Goal: Task Accomplishment & Management: Manage account settings

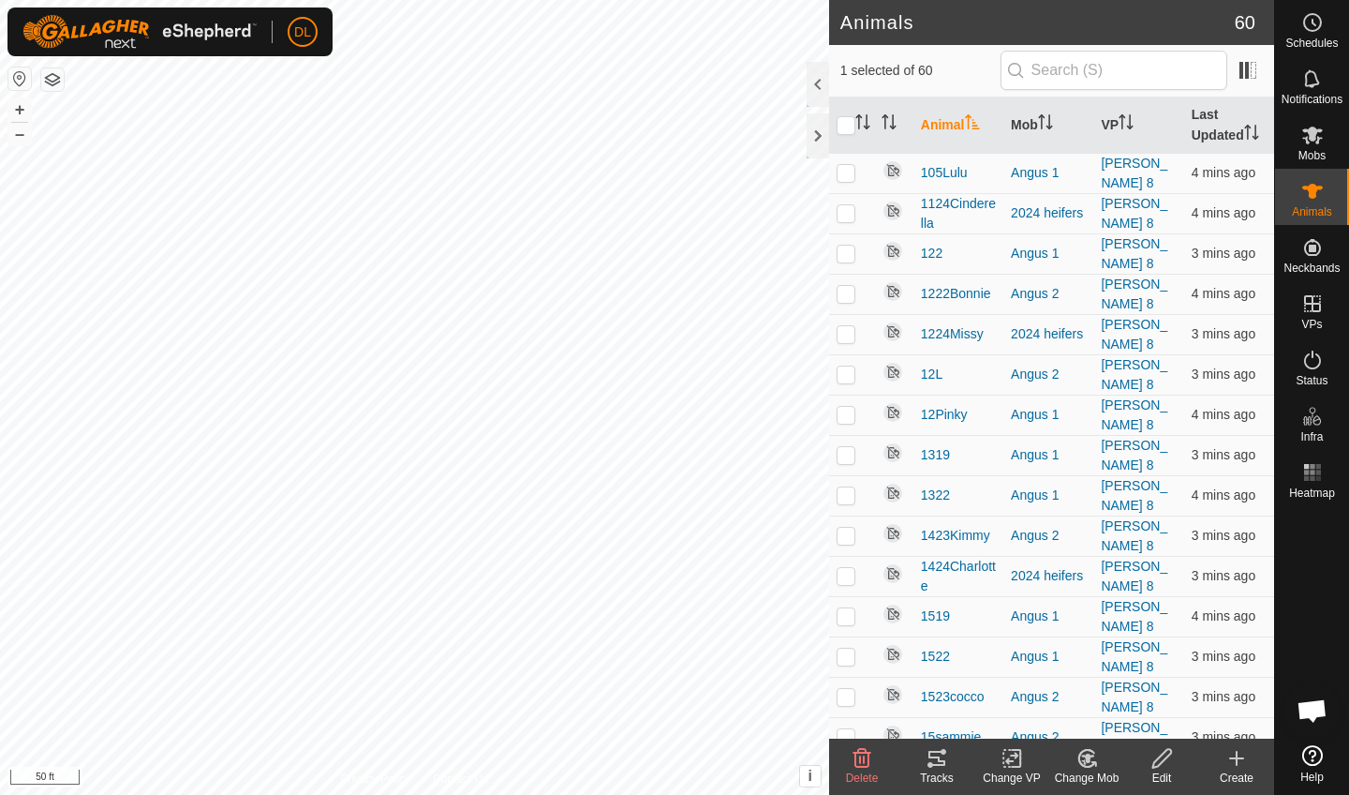
click at [938, 761] on icon at bounding box center [937, 758] width 17 height 15
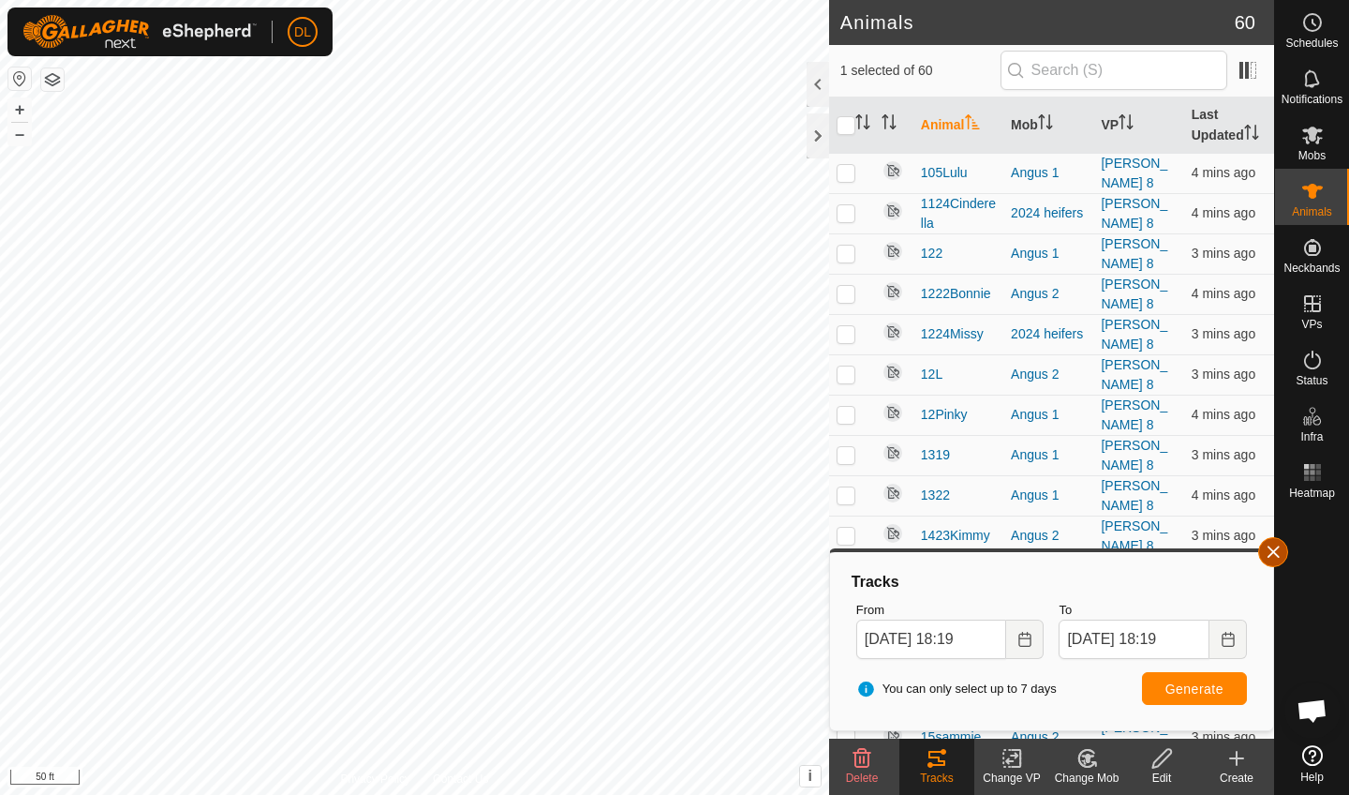
click at [1274, 554] on button "button" at bounding box center [1274, 552] width 30 height 30
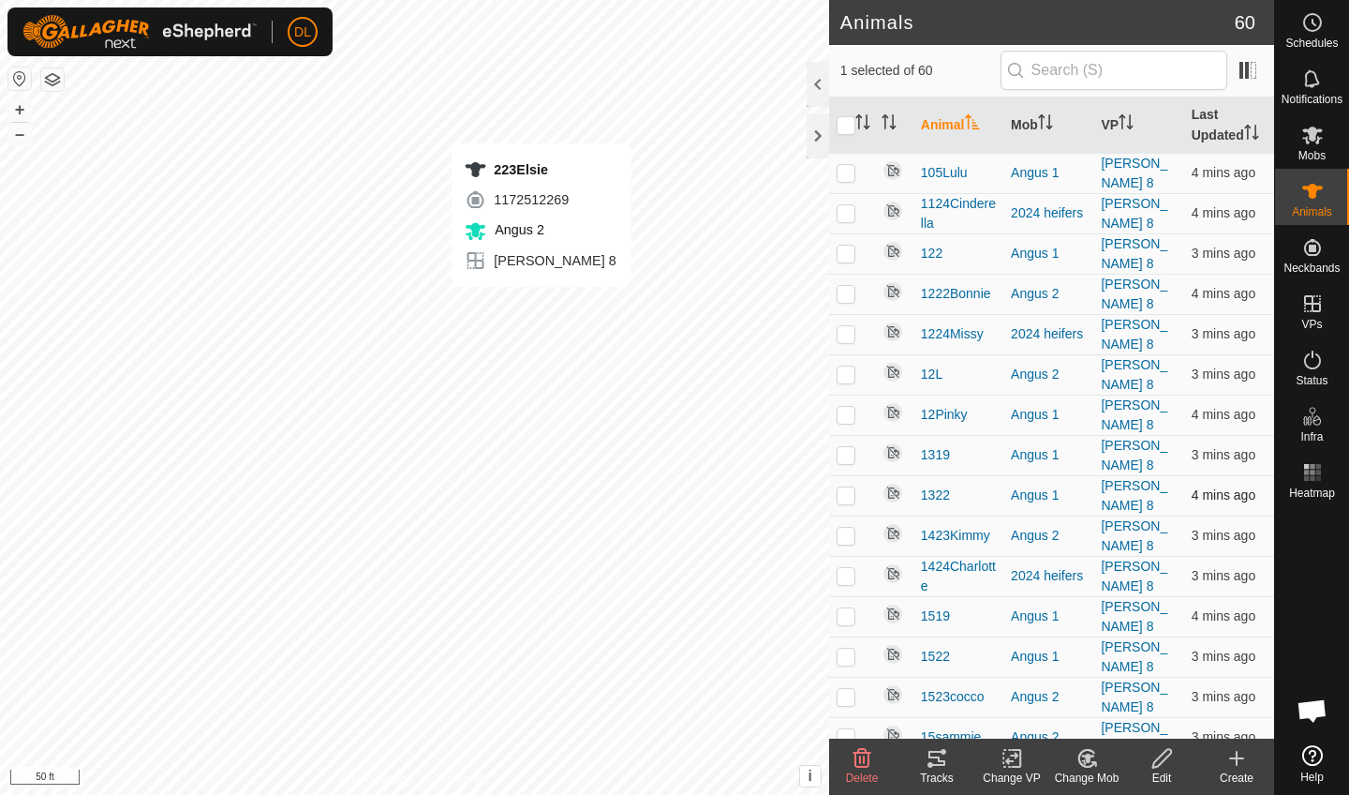
checkbox input "false"
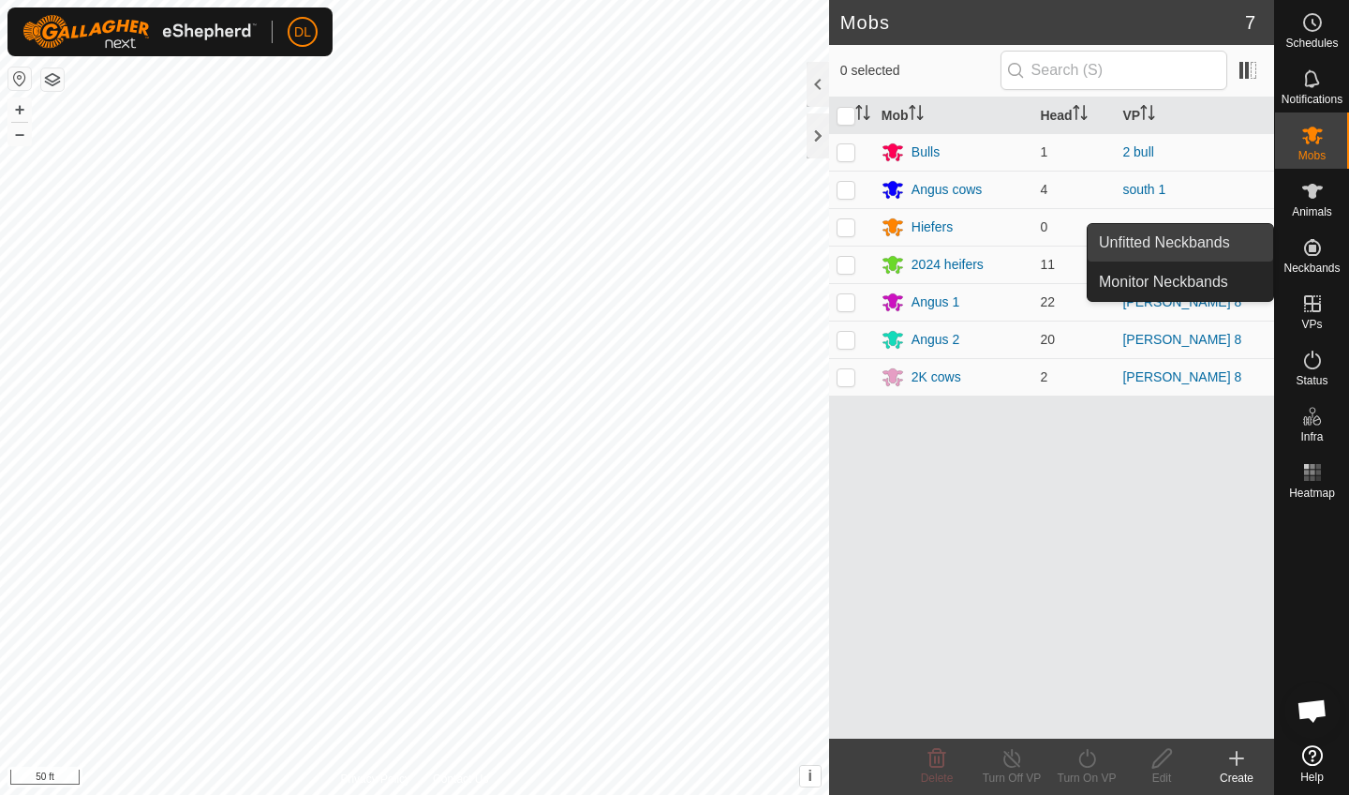
click at [1167, 235] on link "Unfitted Neckbands" at bounding box center [1181, 242] width 186 height 37
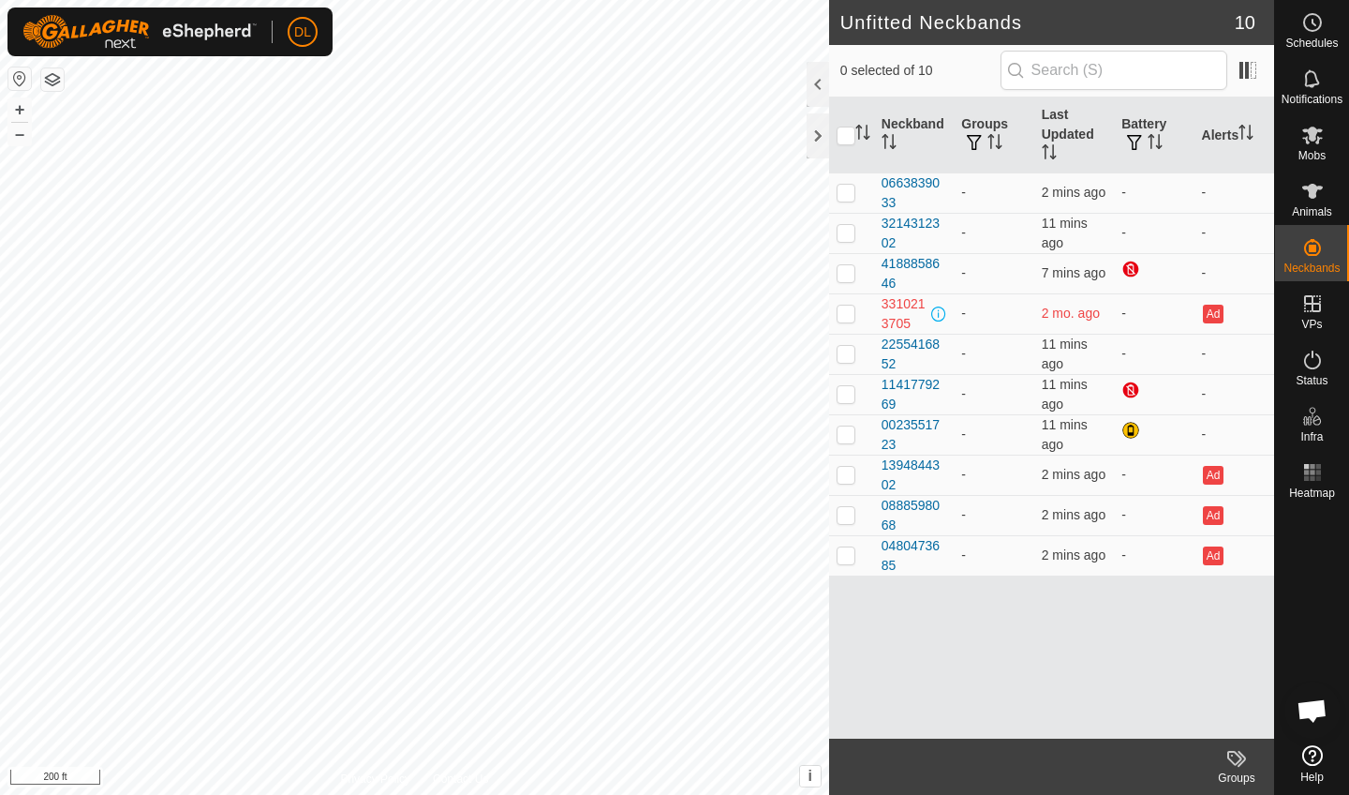
click at [758, 0] on html "DL Schedules Notifications Mobs Animals Neckbands VPs Status Infra Heatmap Help…" at bounding box center [674, 397] width 1349 height 795
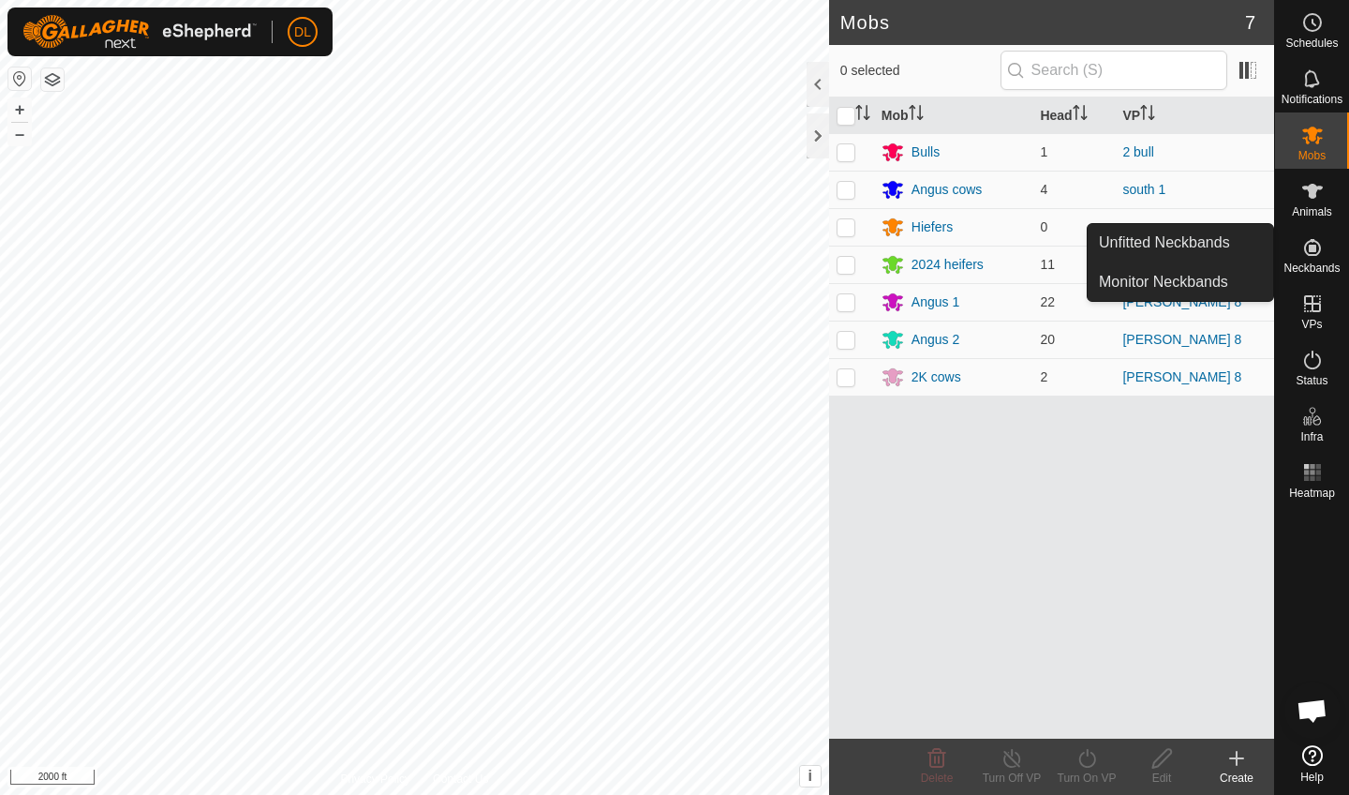
click at [1317, 253] on icon at bounding box center [1313, 247] width 22 height 22
click at [1219, 249] on link "Unfitted Neckbands" at bounding box center [1181, 242] width 186 height 37
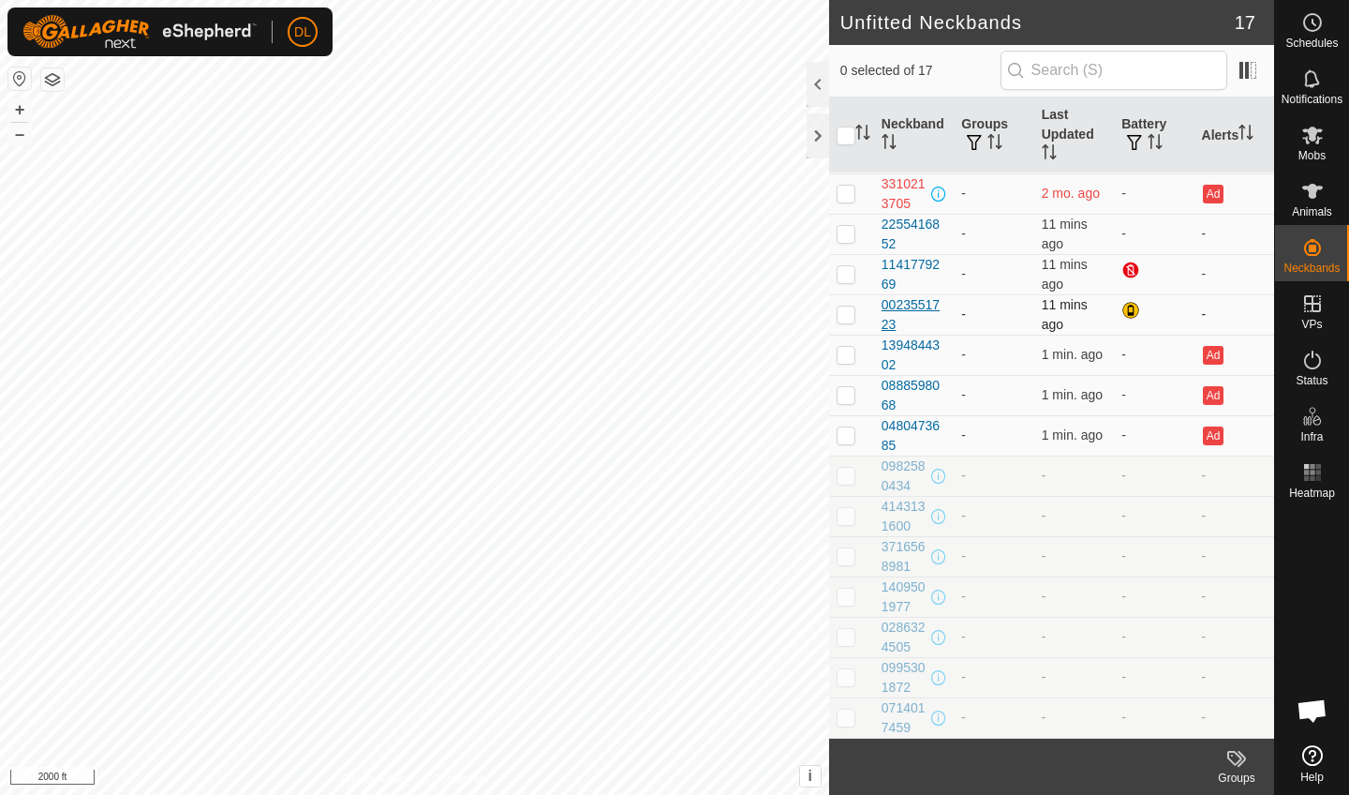
scroll to position [120, 0]
click at [849, 476] on p-checkbox at bounding box center [846, 475] width 19 height 15
checkbox input "true"
click at [842, 510] on p-checkbox at bounding box center [846, 515] width 19 height 15
checkbox input "true"
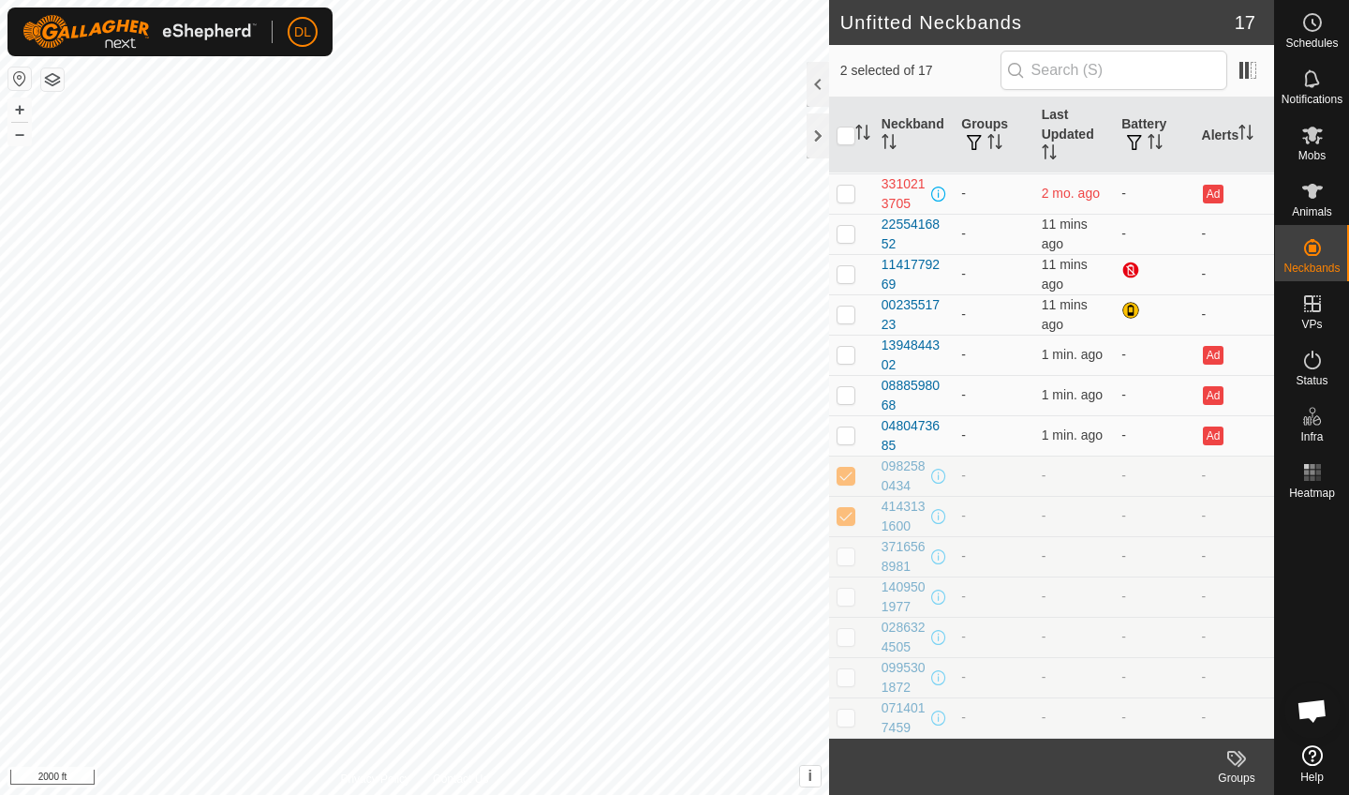
click at [846, 568] on td at bounding box center [851, 556] width 45 height 40
checkbox input "true"
click at [847, 598] on p-checkbox at bounding box center [846, 596] width 19 height 15
checkbox input "true"
click at [848, 634] on p-checkbox at bounding box center [846, 636] width 19 height 15
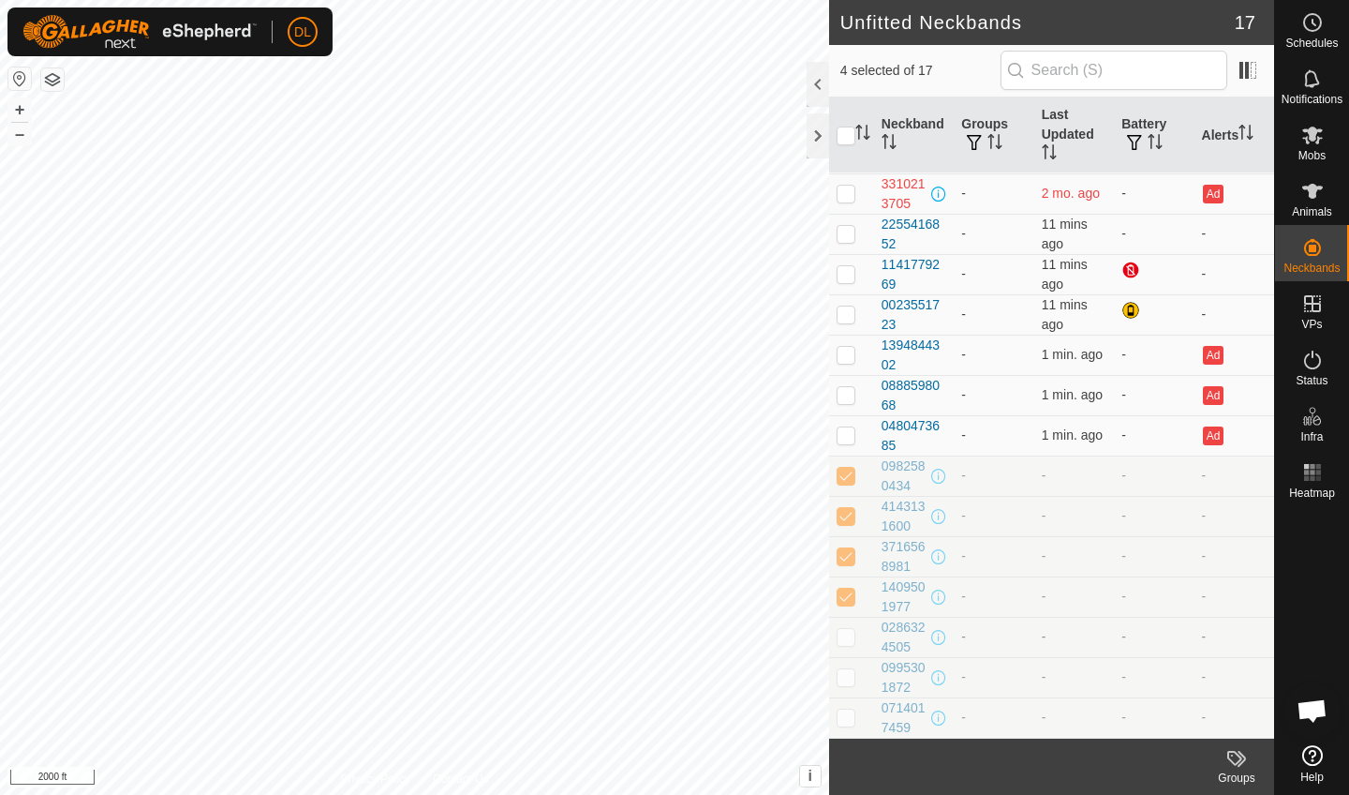
checkbox input "true"
click at [852, 678] on p-checkbox at bounding box center [846, 676] width 19 height 15
checkbox input "true"
click at [851, 718] on p-checkbox at bounding box center [846, 716] width 19 height 15
checkbox input "true"
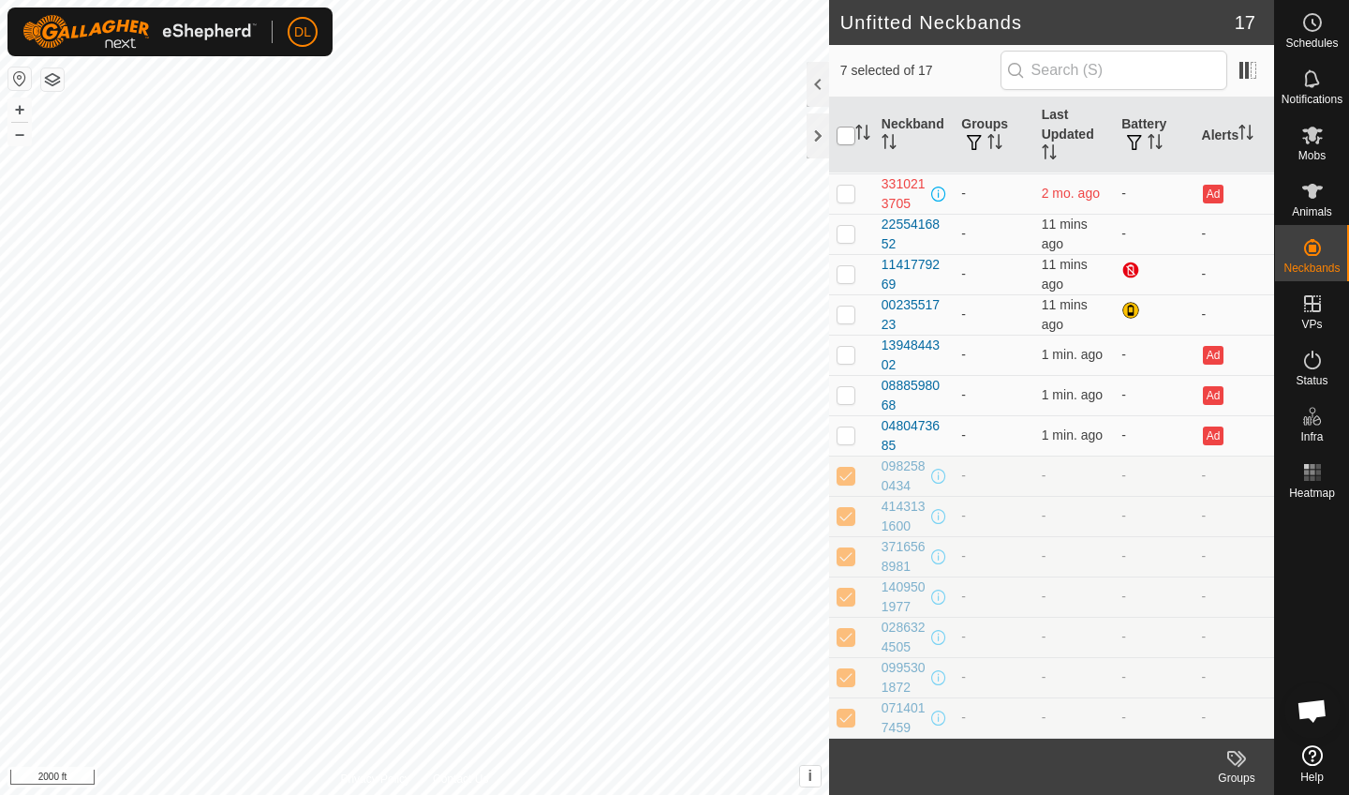
click at [843, 139] on input "checkbox" at bounding box center [846, 136] width 19 height 19
checkbox input "true"
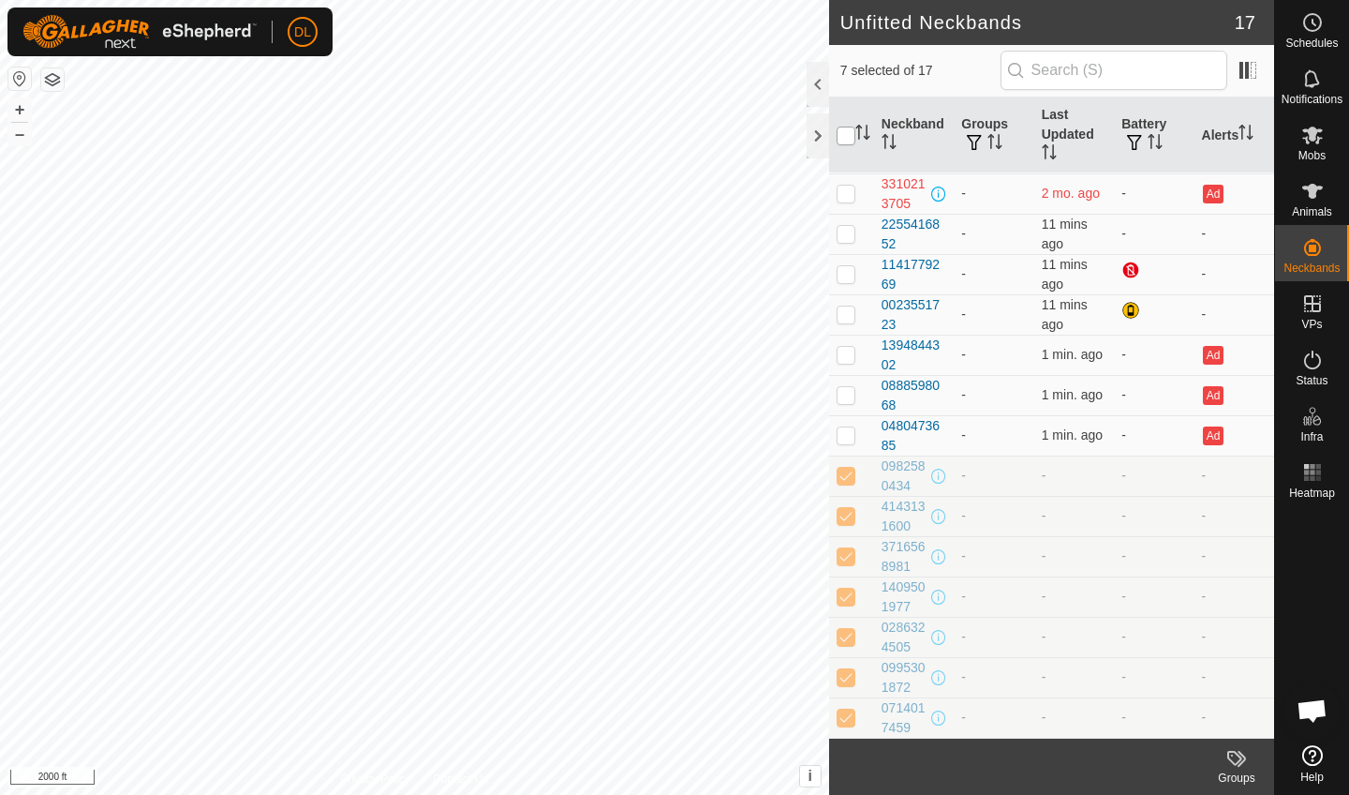
checkbox input "true"
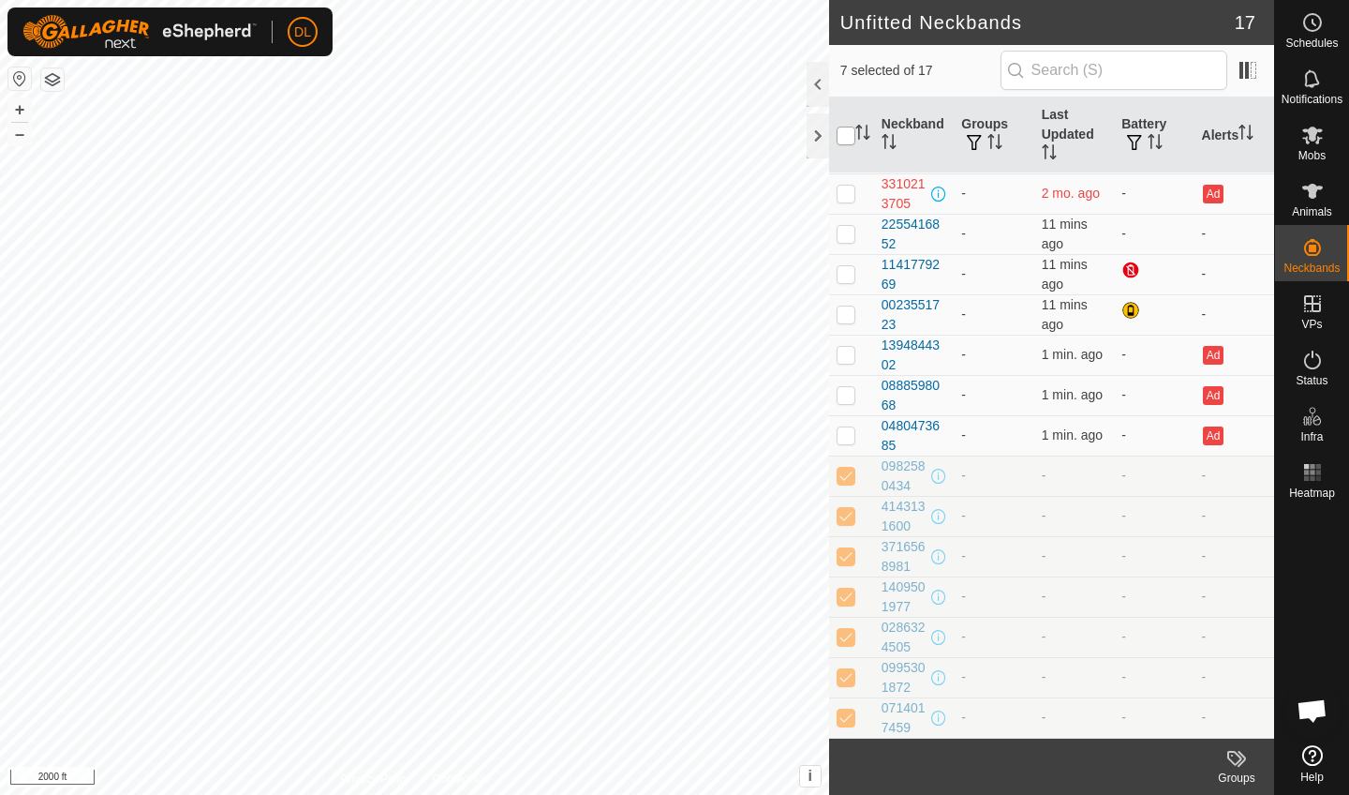
checkbox input "true"
click at [846, 138] on input "checkbox" at bounding box center [846, 136] width 19 height 19
checkbox input "false"
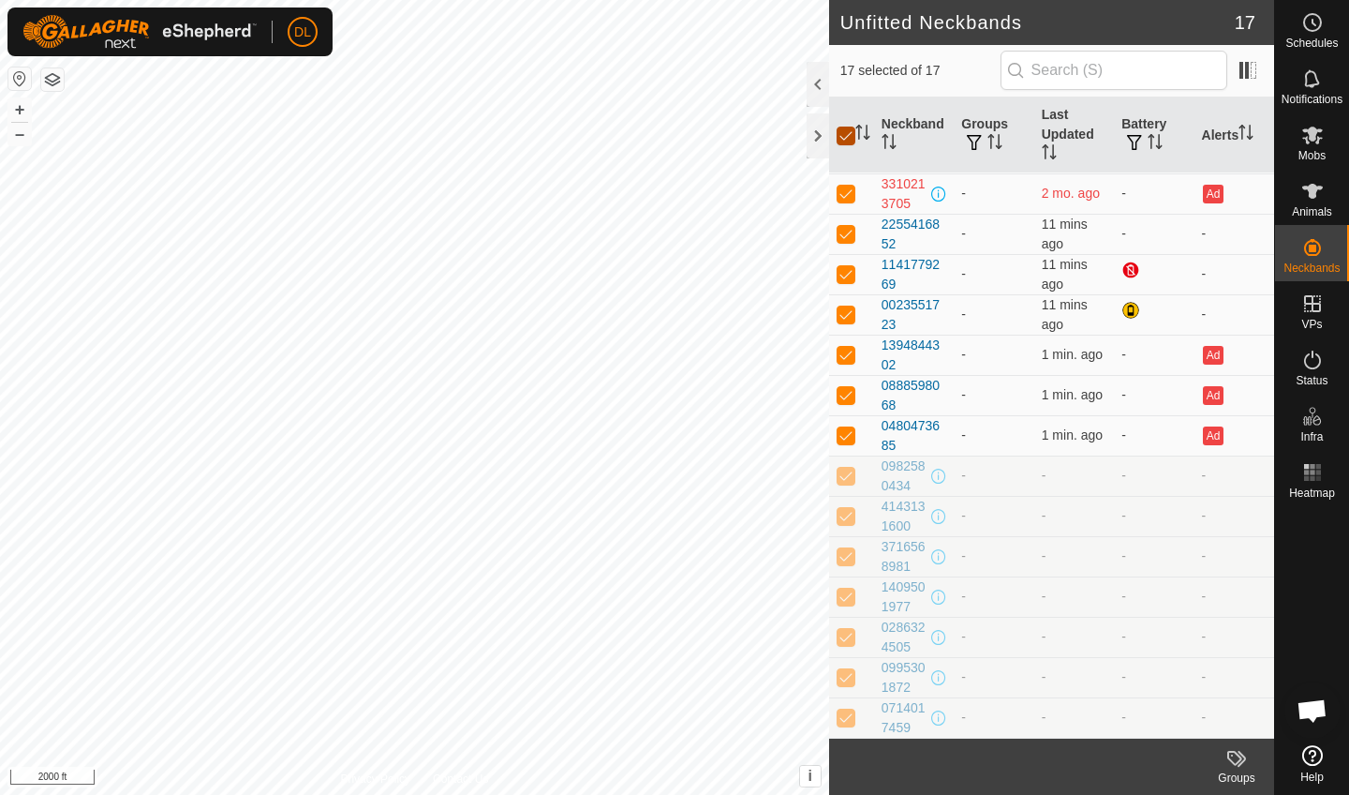
checkbox input "false"
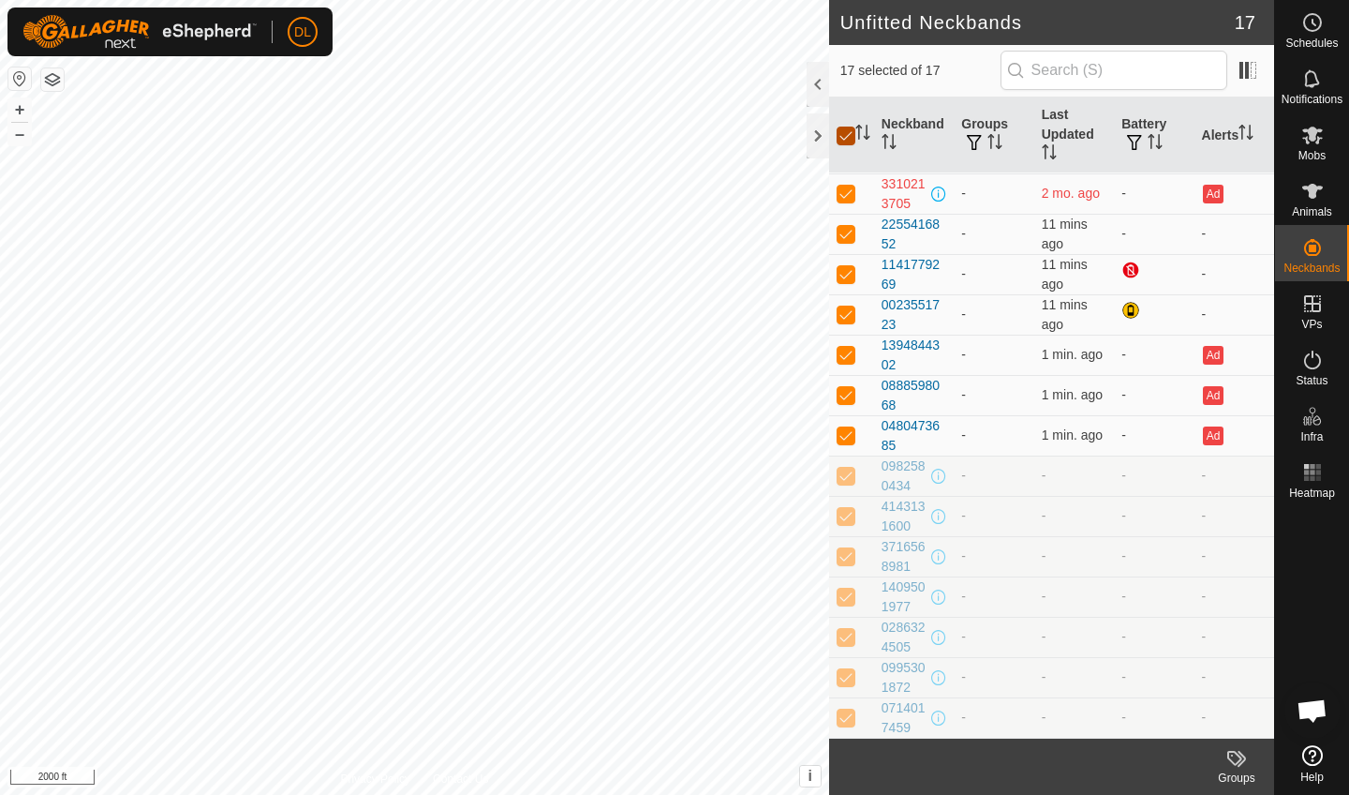
checkbox input "false"
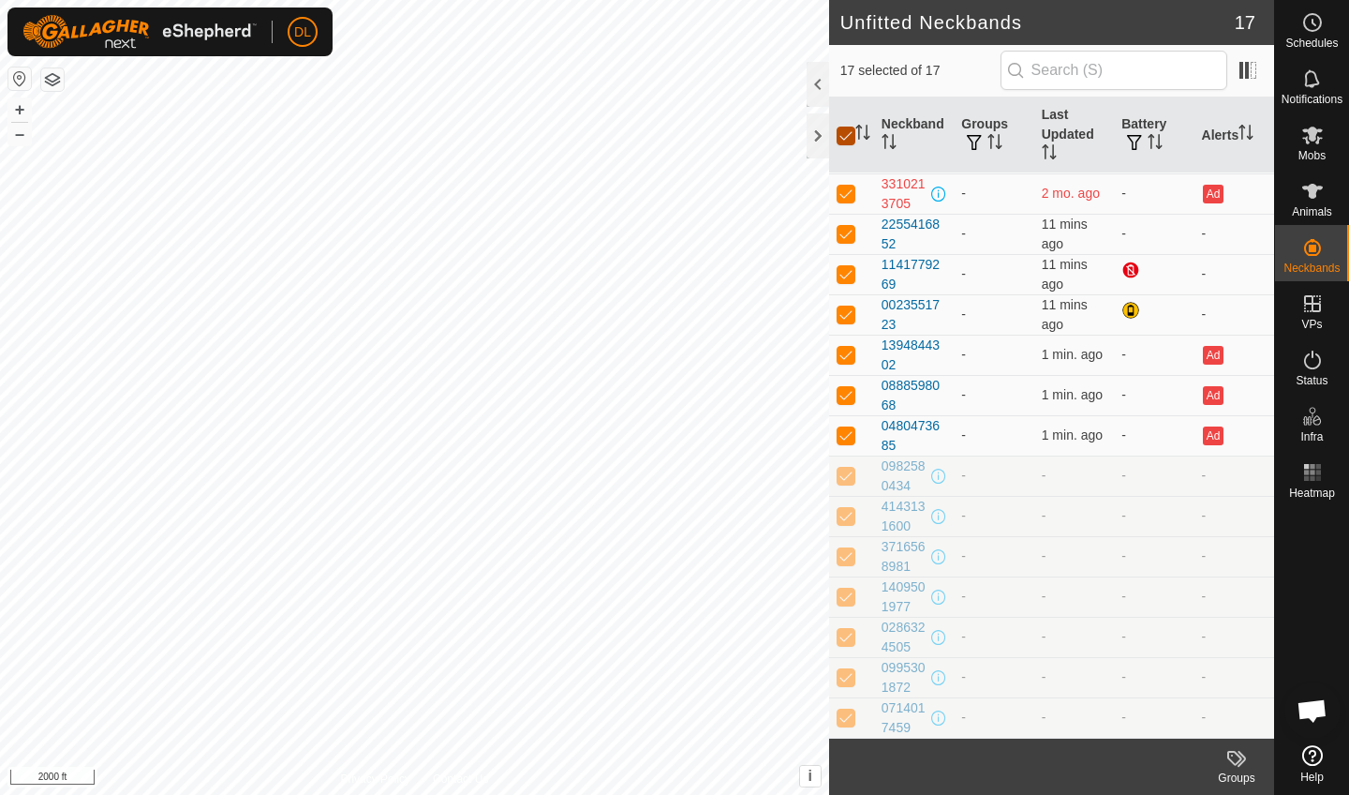
checkbox input "false"
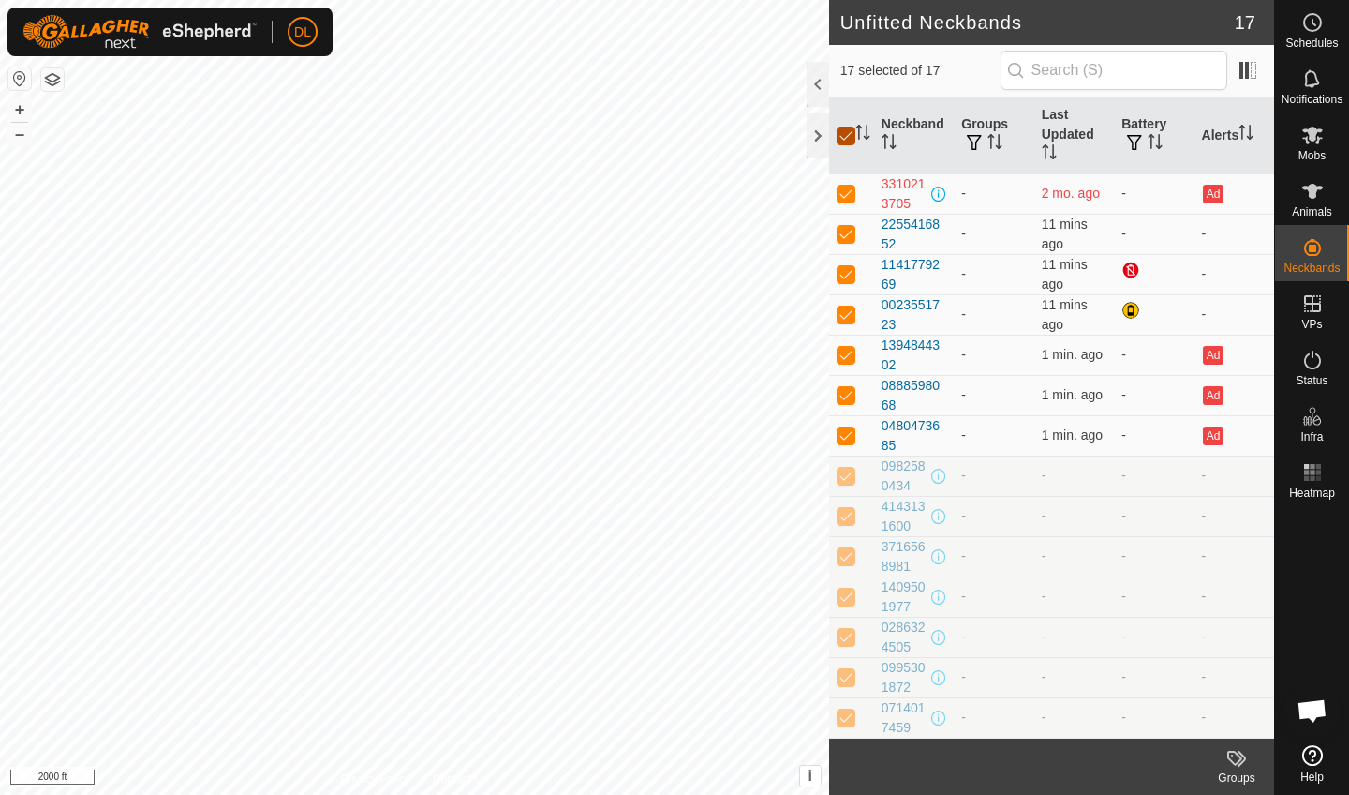
checkbox input "false"
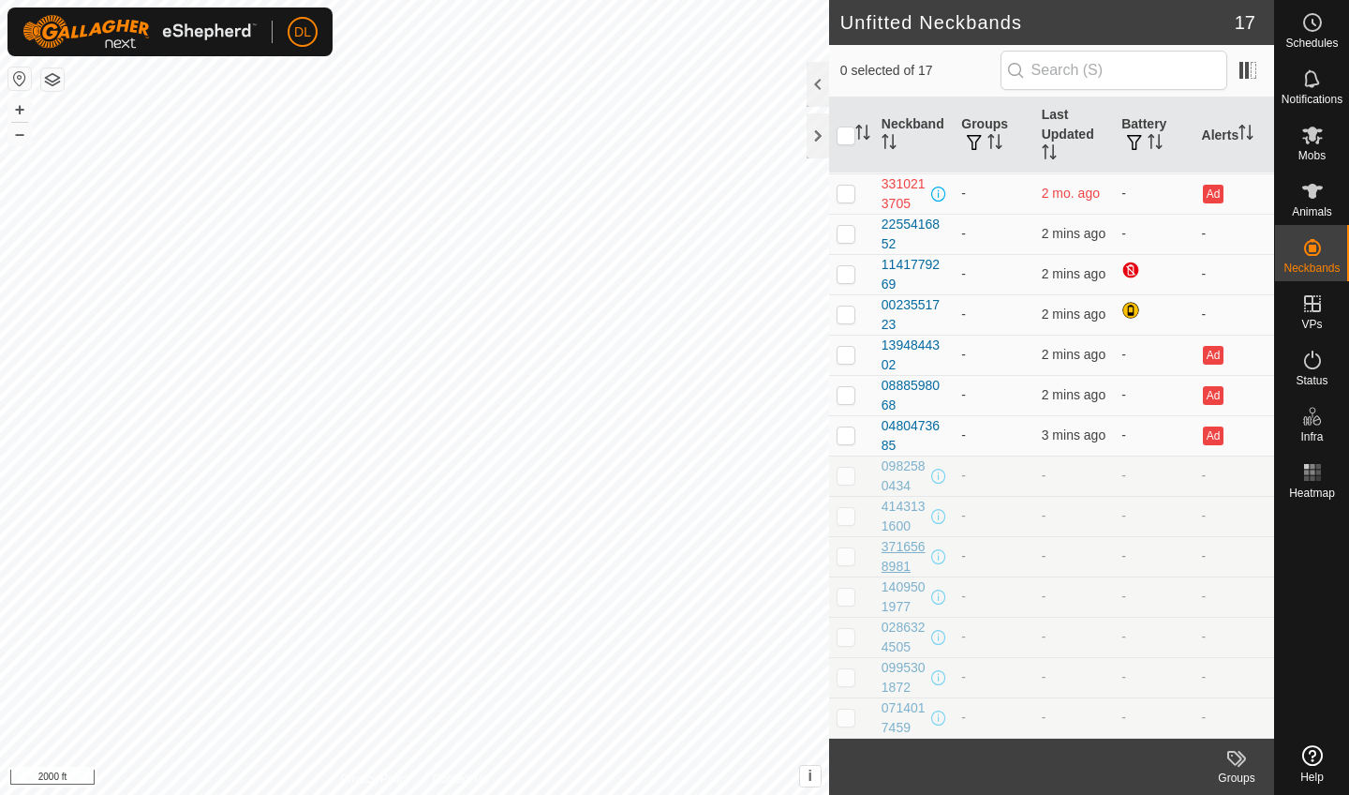
scroll to position [120, 0]
checkbox input "false"
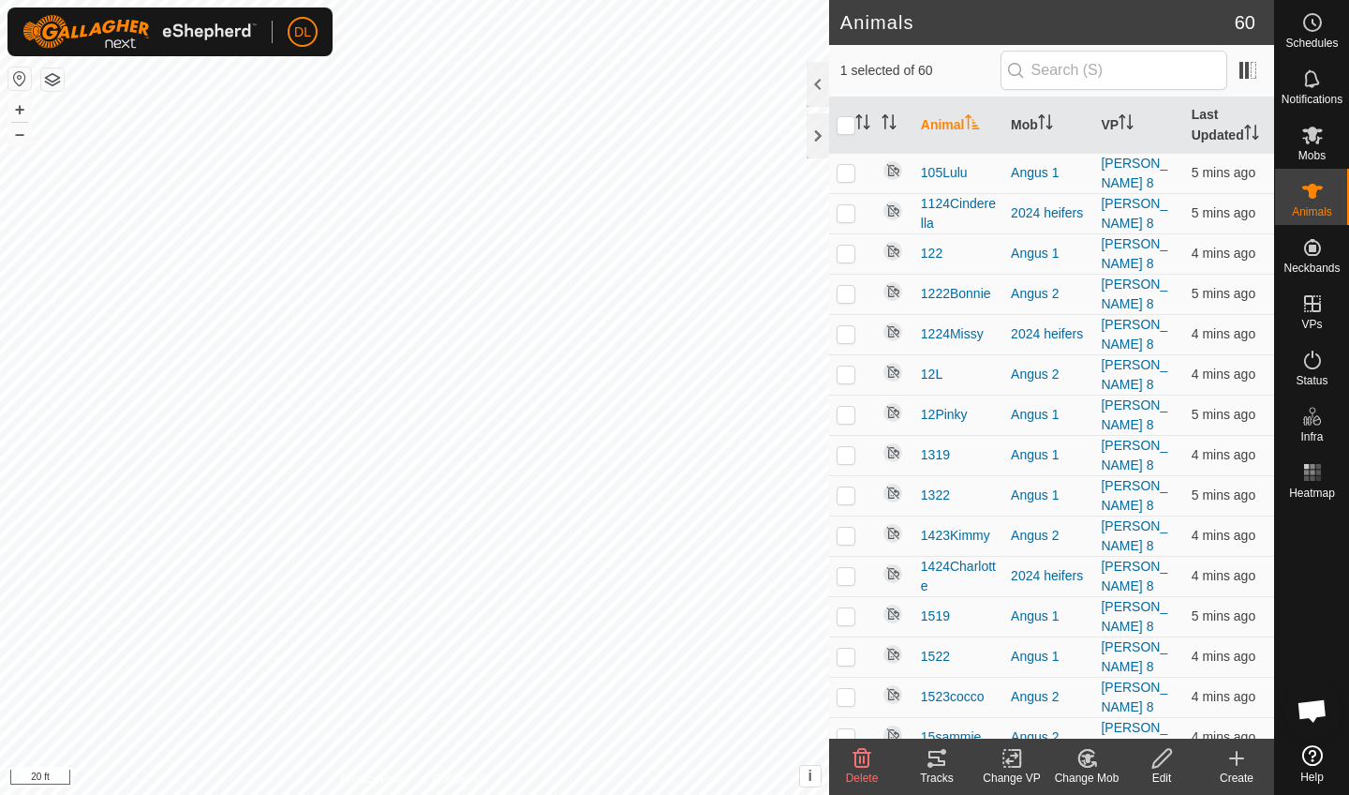
click at [942, 764] on icon at bounding box center [937, 758] width 17 height 15
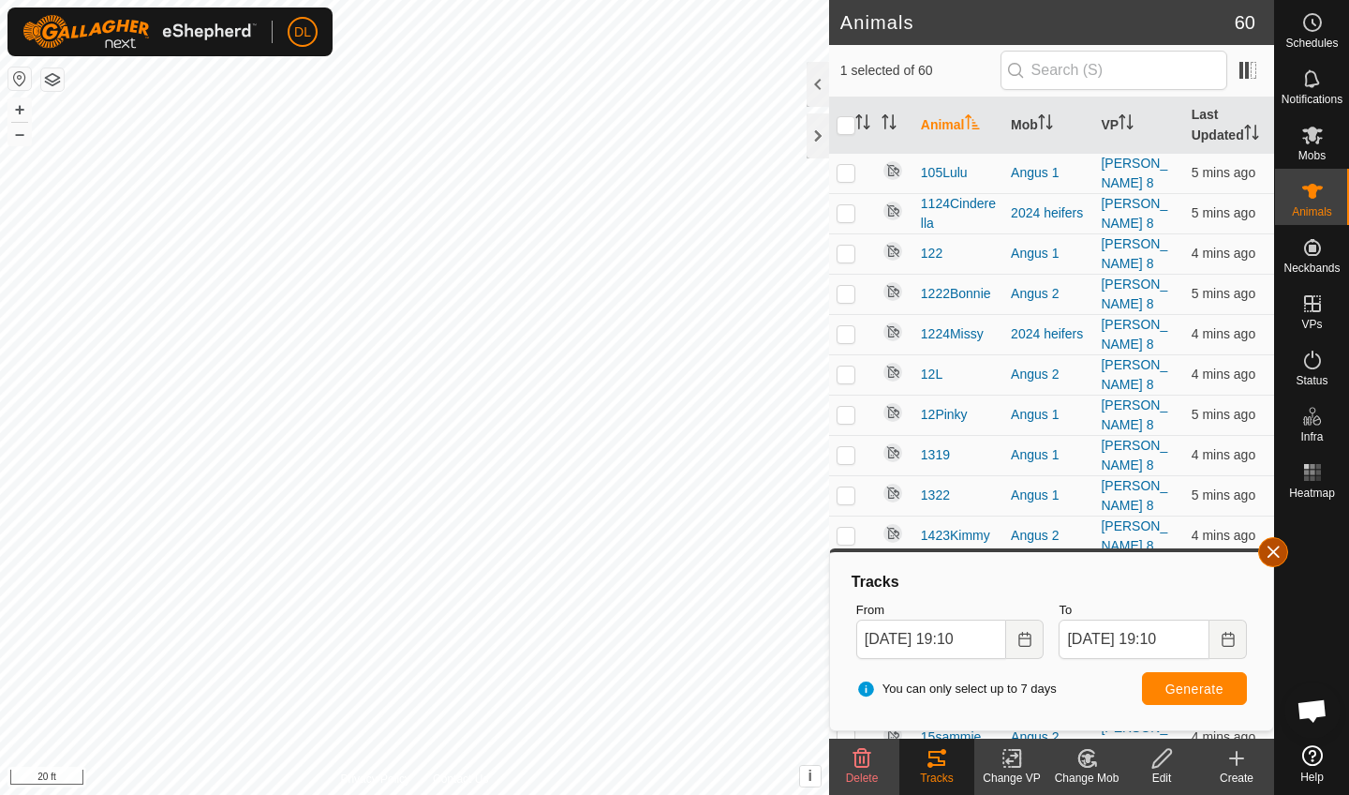
click at [1266, 547] on button "button" at bounding box center [1274, 552] width 30 height 30
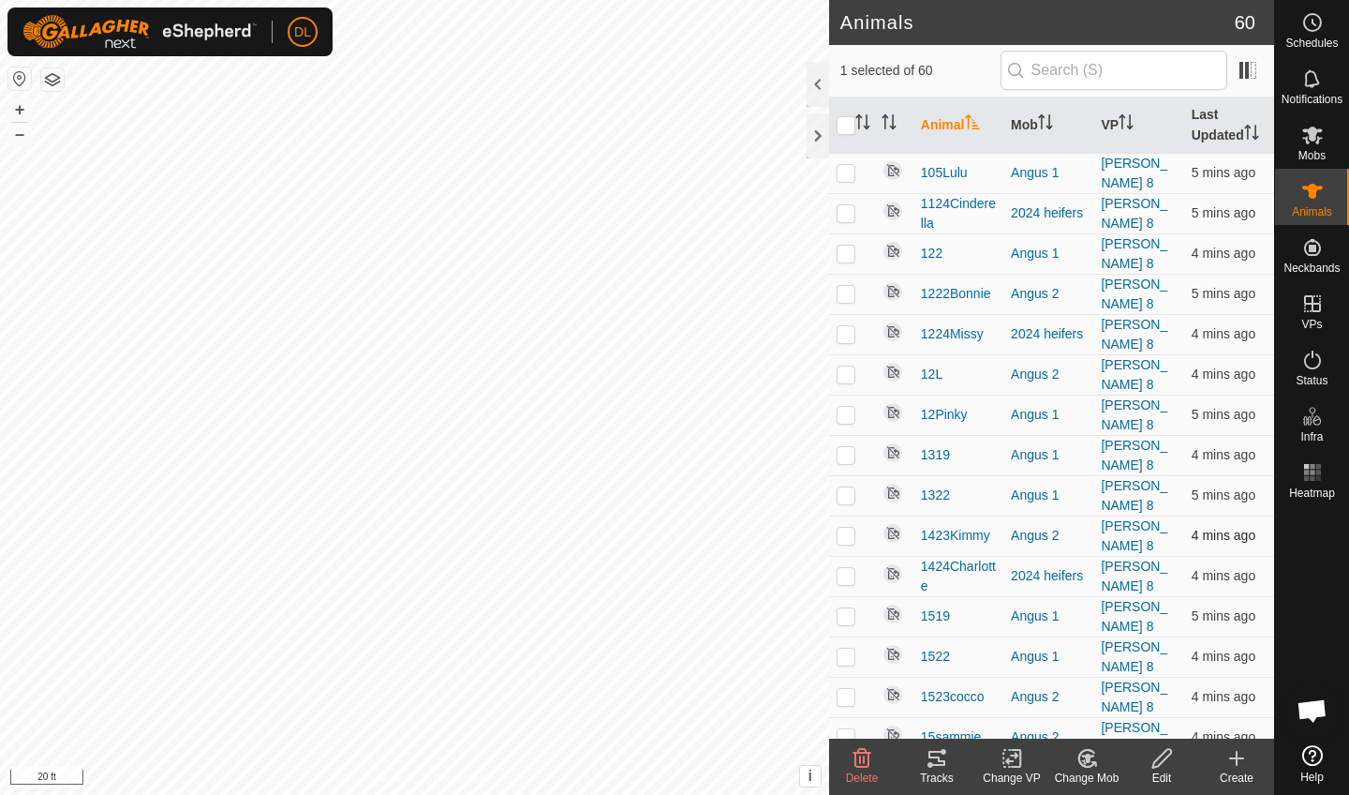
checkbox input "false"
